Goal: Information Seeking & Learning: Learn about a topic

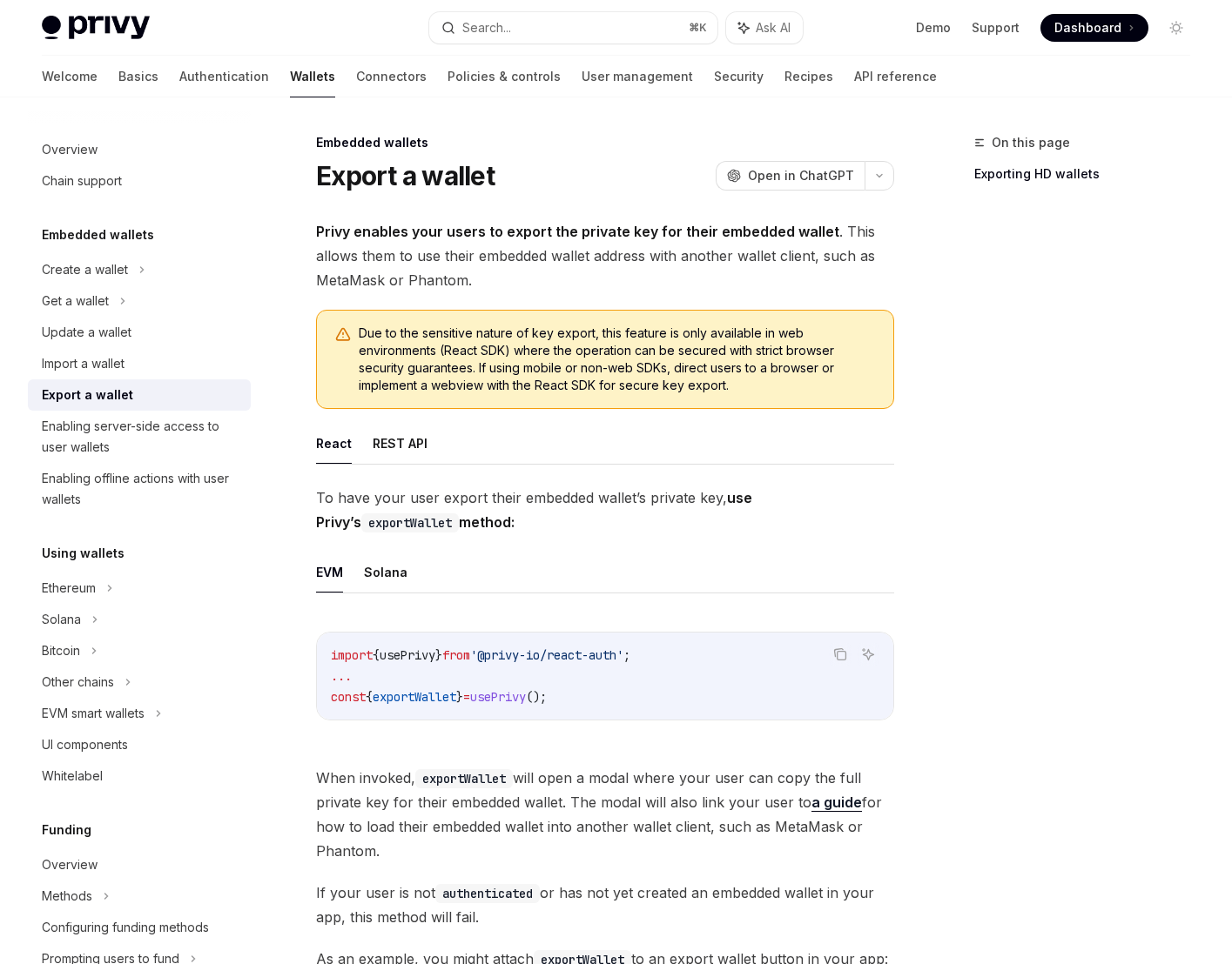
click at [414, 262] on span "Privy enables your users to export the private key for their embedded wallet . …" at bounding box center [604, 256] width 578 height 73
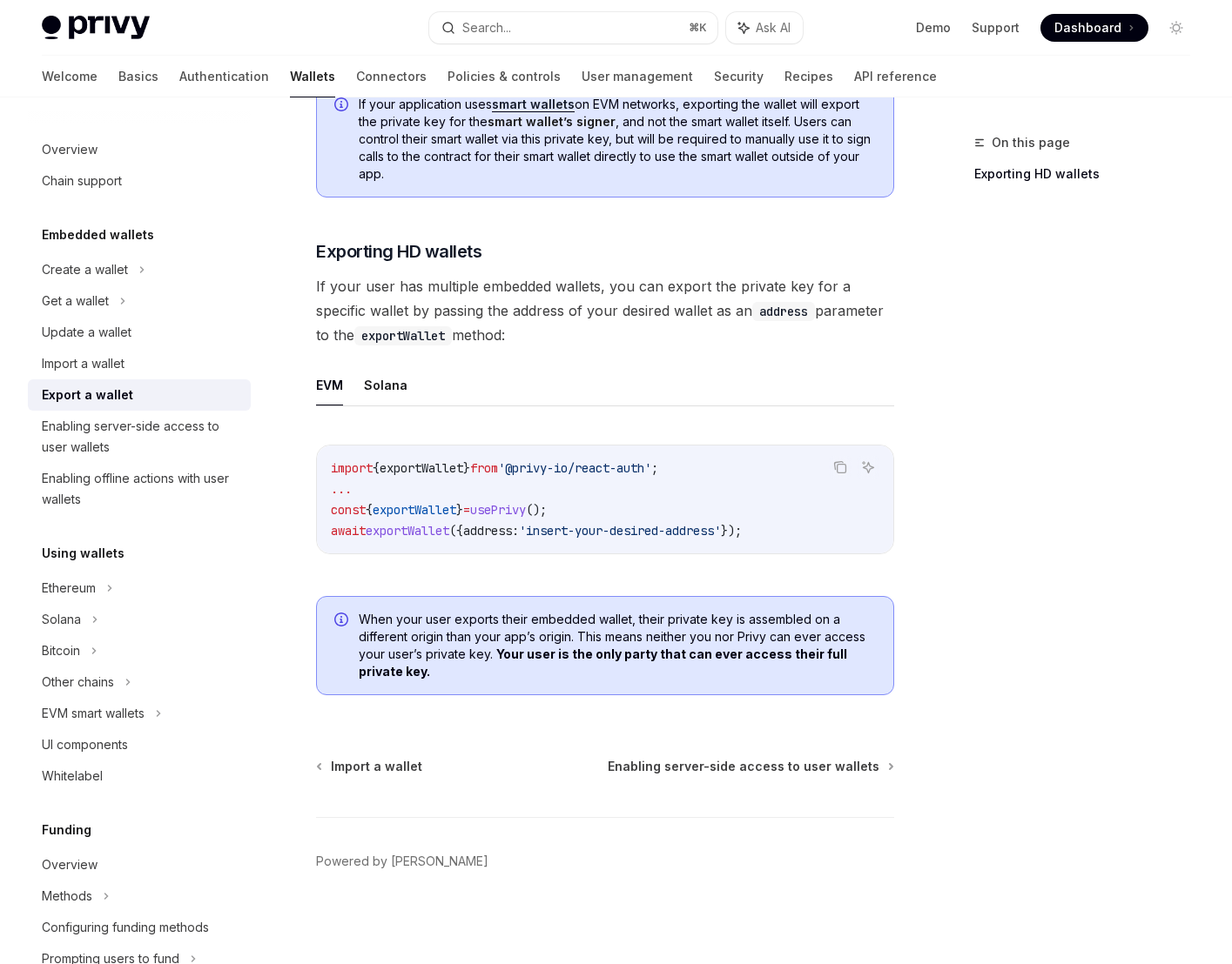
scroll to position [1483, 0]
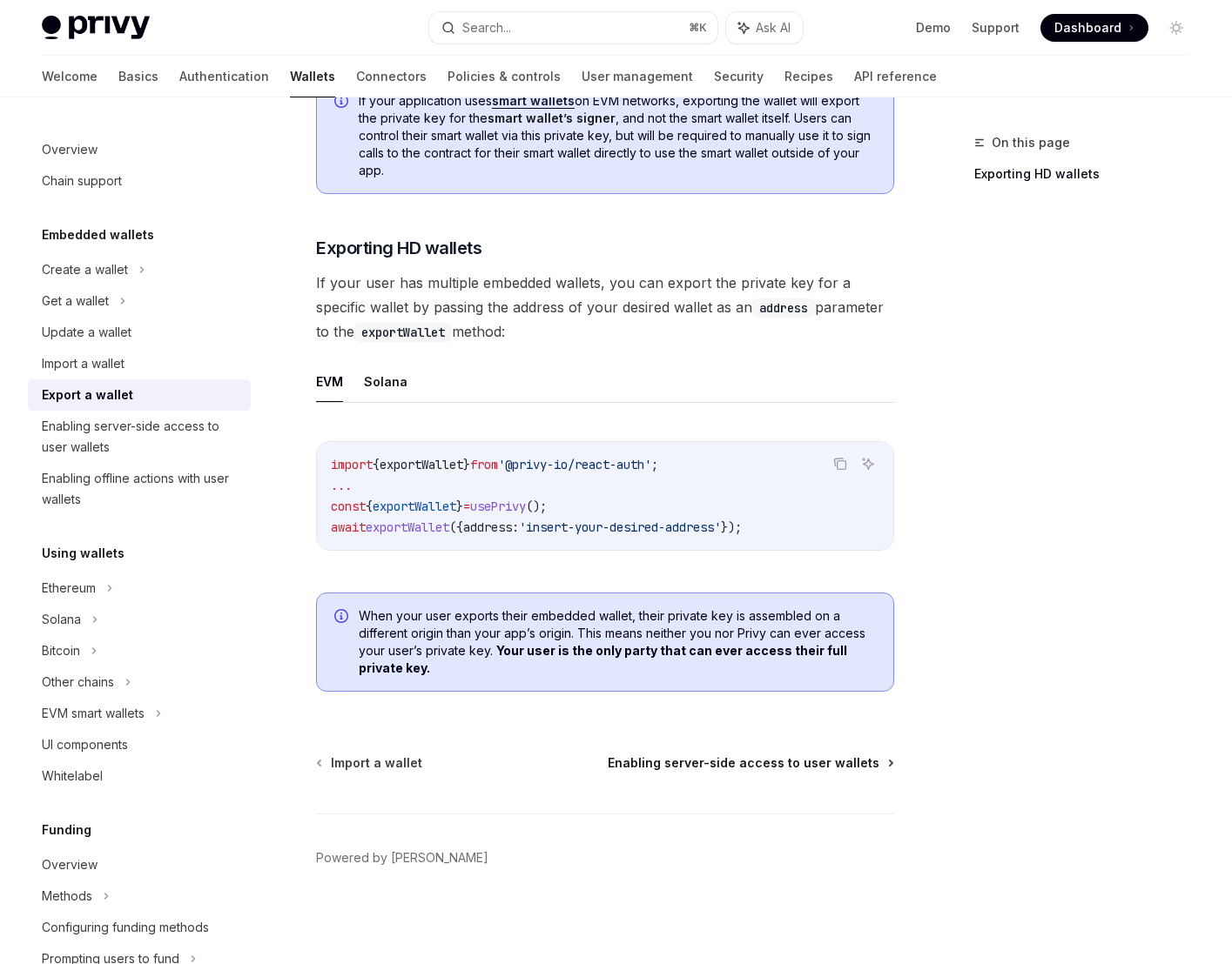
click at [784, 760] on span "Enabling server-side access to user wallets" at bounding box center [744, 763] width 271 height 18
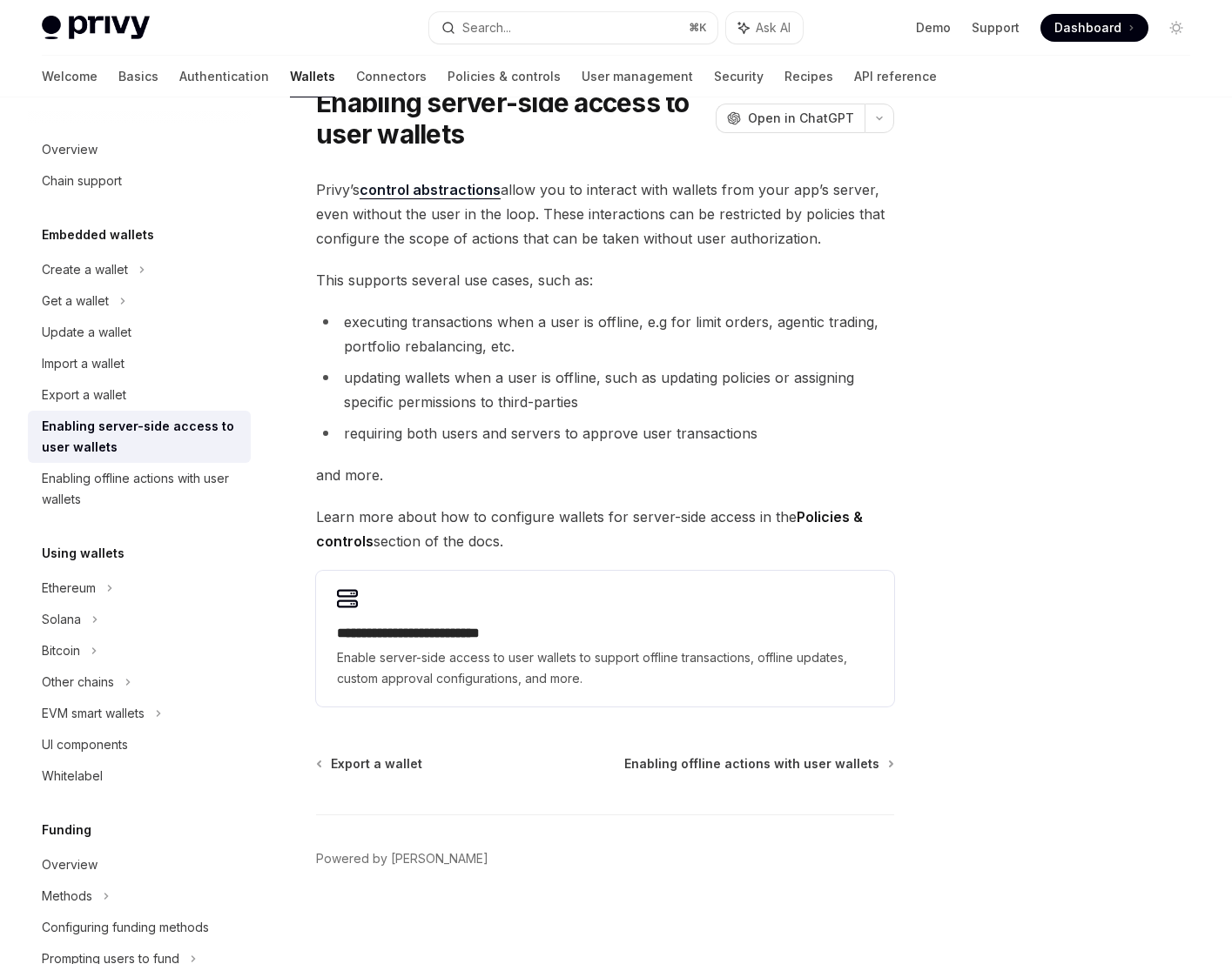
scroll to position [74, 0]
click at [803, 769] on span "Enabling offline actions with user wallets" at bounding box center [752, 763] width 255 height 18
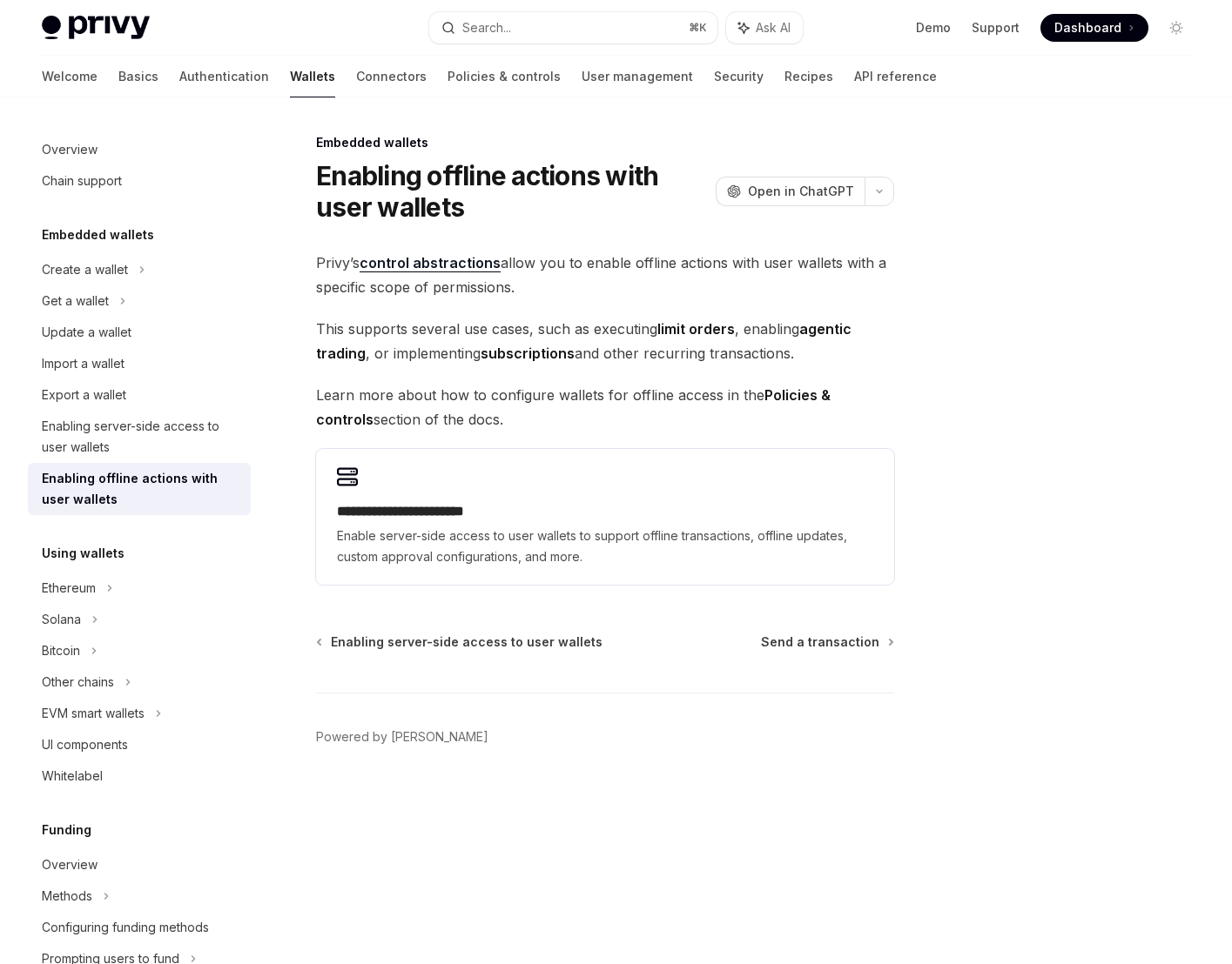
click at [409, 267] on link "control abstractions" at bounding box center [430, 263] width 141 height 18
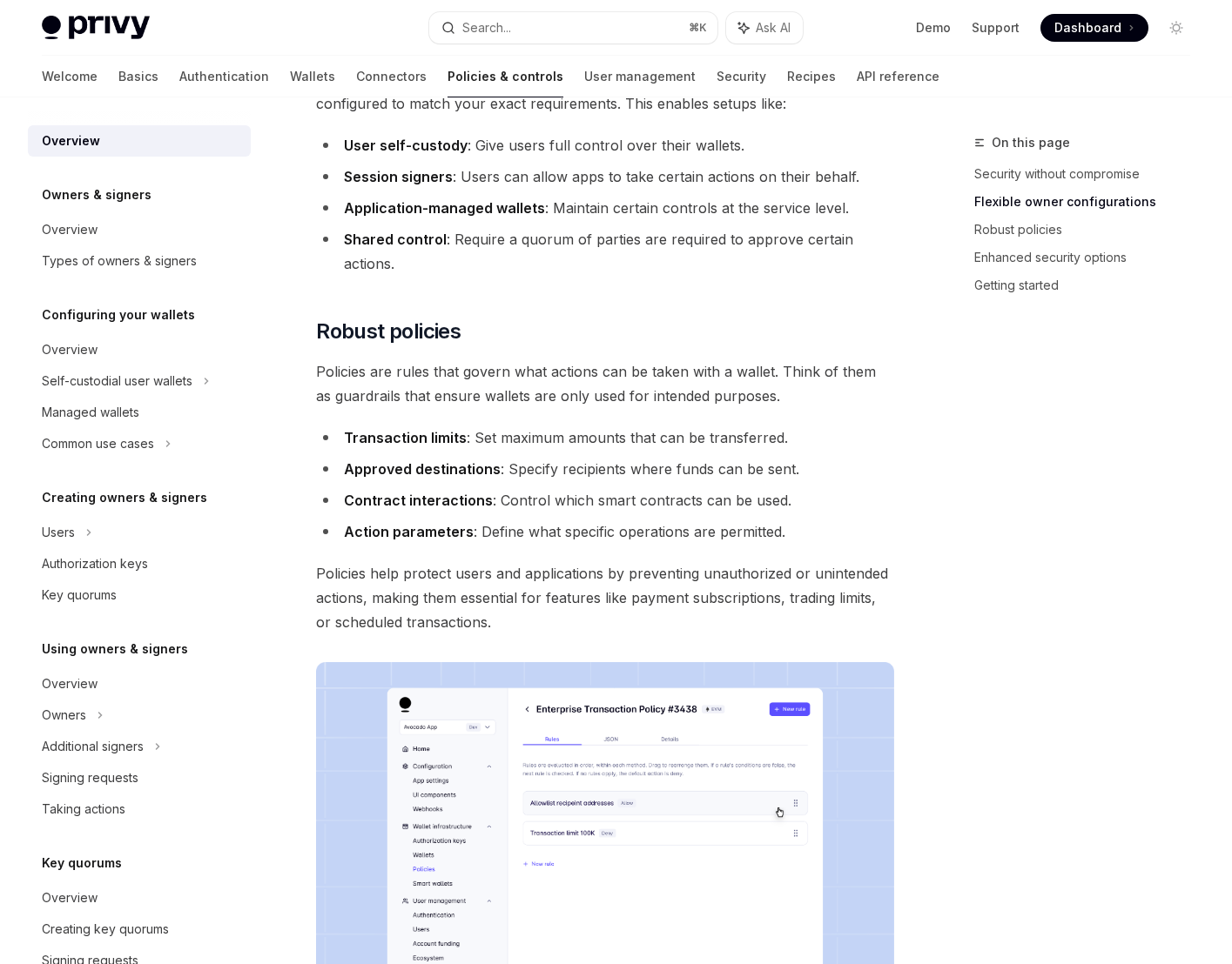
scroll to position [527, 0]
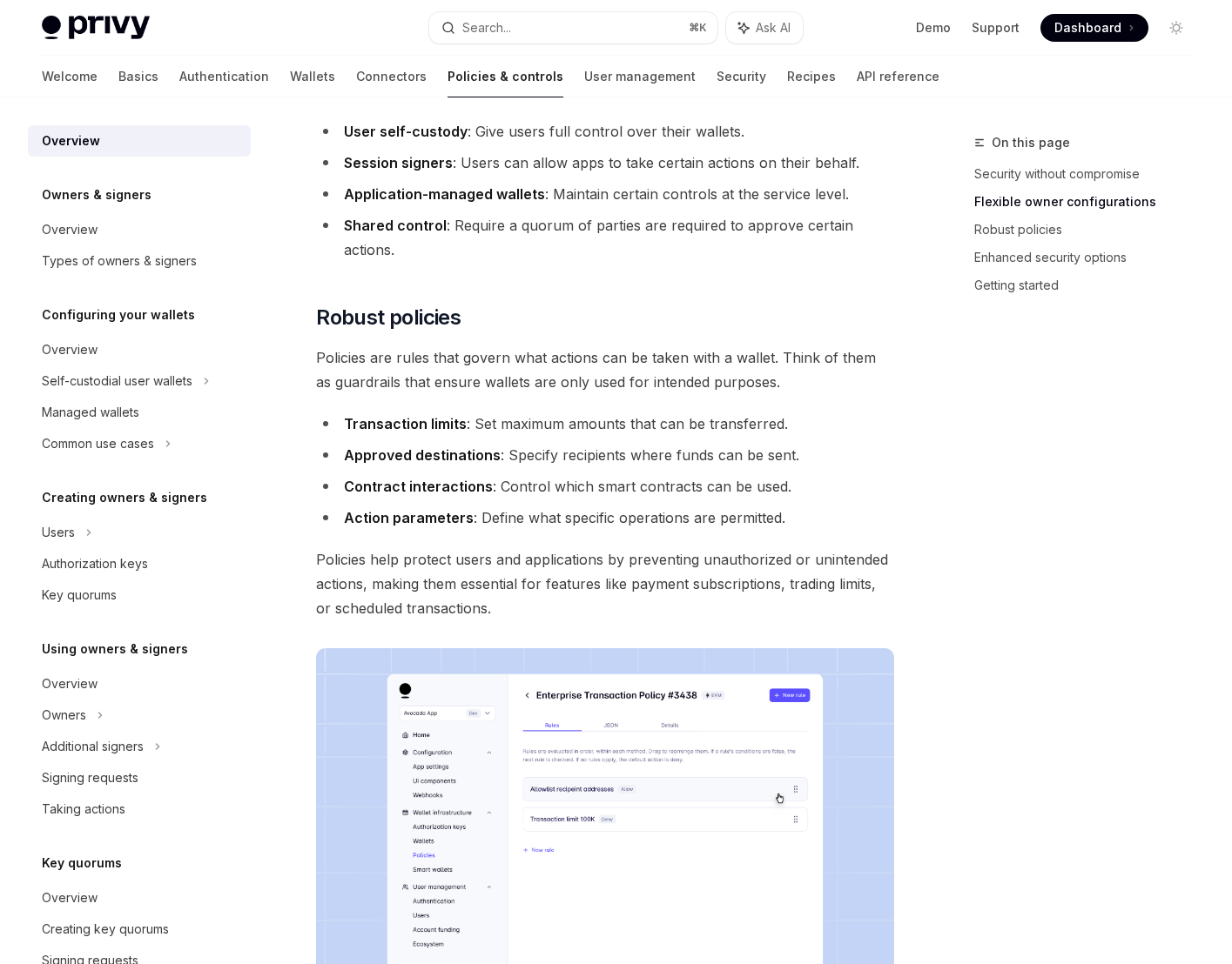
type textarea "*"
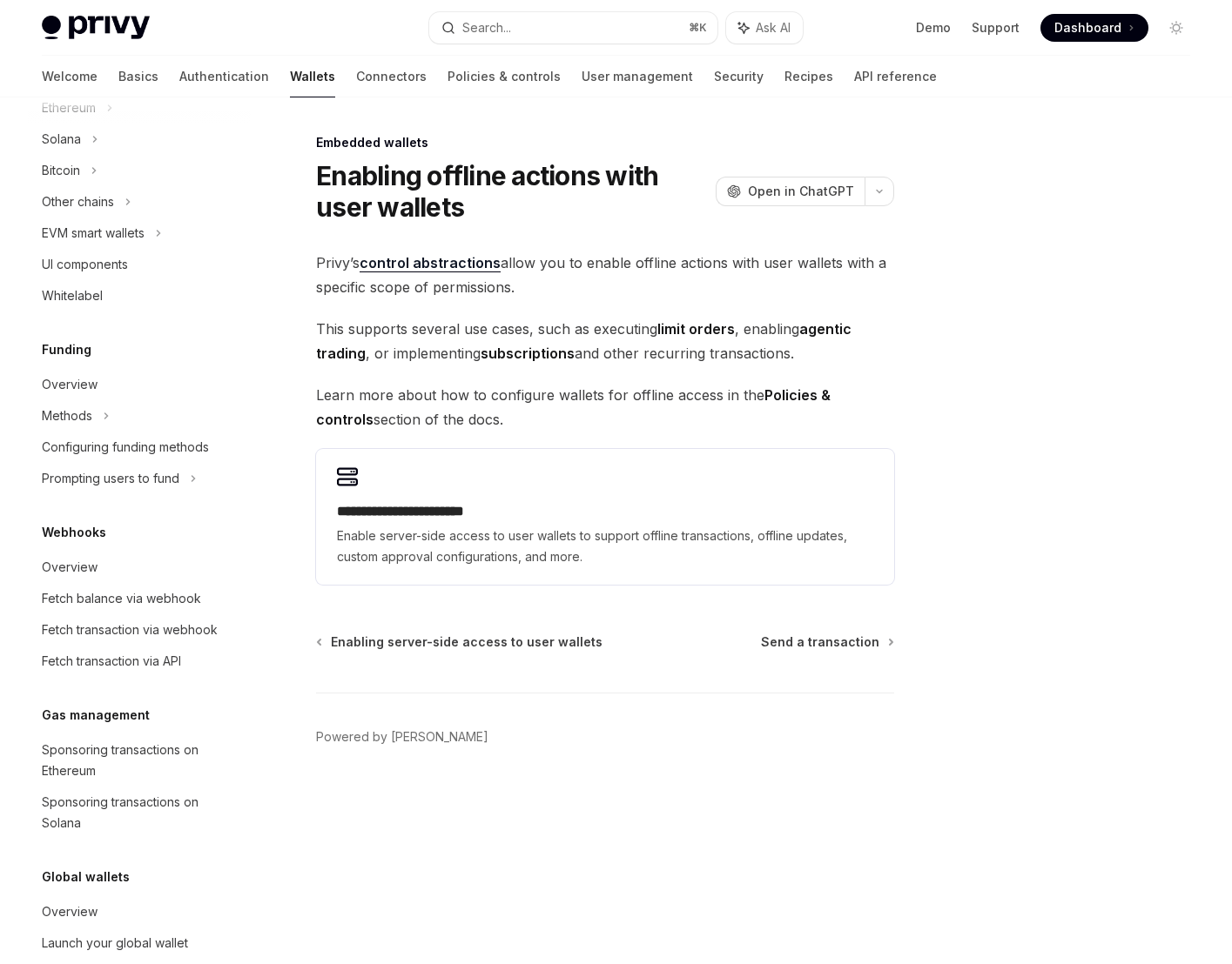
scroll to position [541, 0]
